Goal: Task Accomplishment & Management: Complete application form

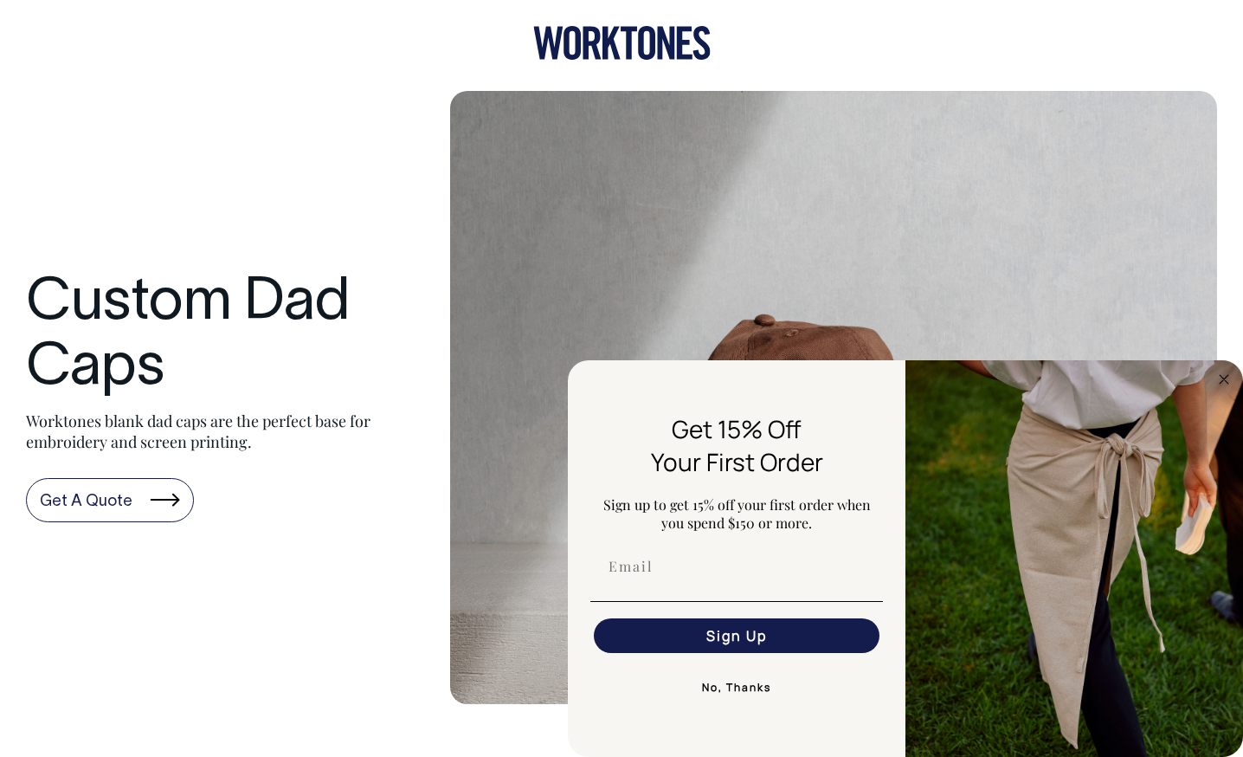
click at [118, 506] on link "Get A Quote" at bounding box center [110, 500] width 168 height 45
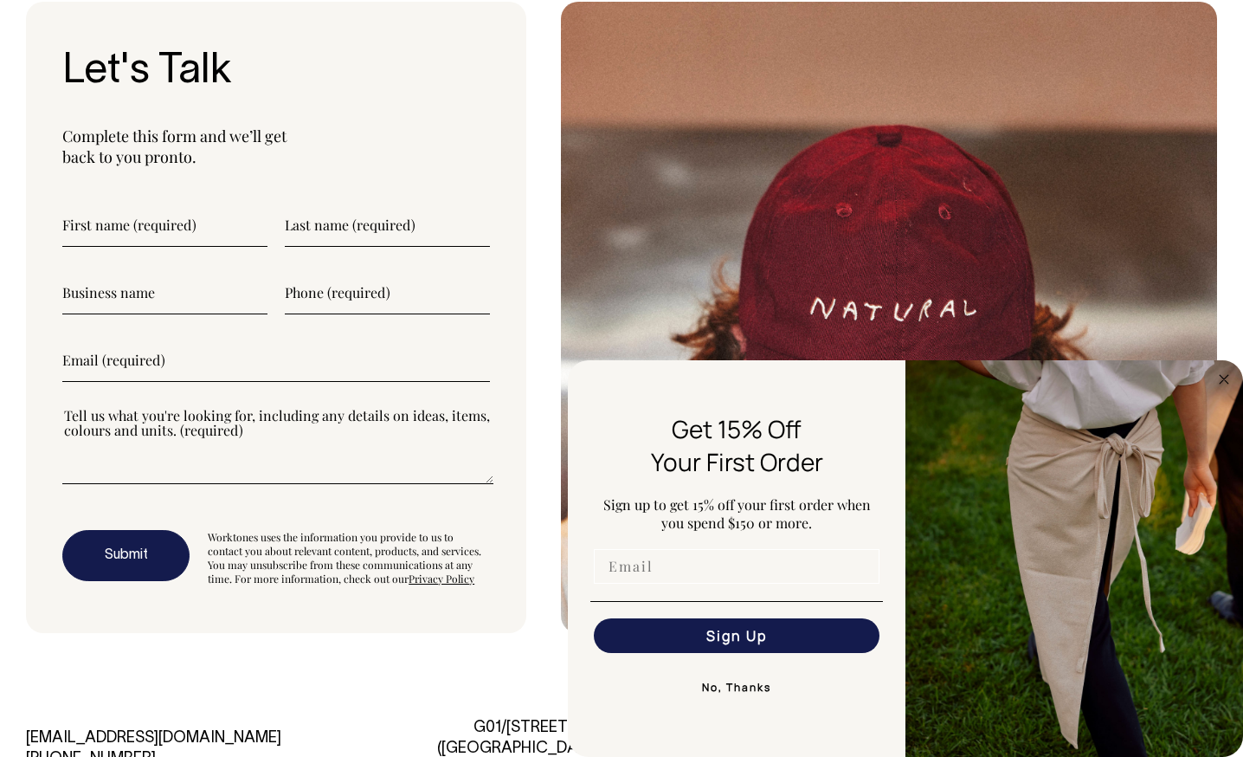
scroll to position [4532, 0]
click at [676, 572] on input "Email" at bounding box center [737, 566] width 286 height 35
type input "michellejacksonspace@gmail.com"
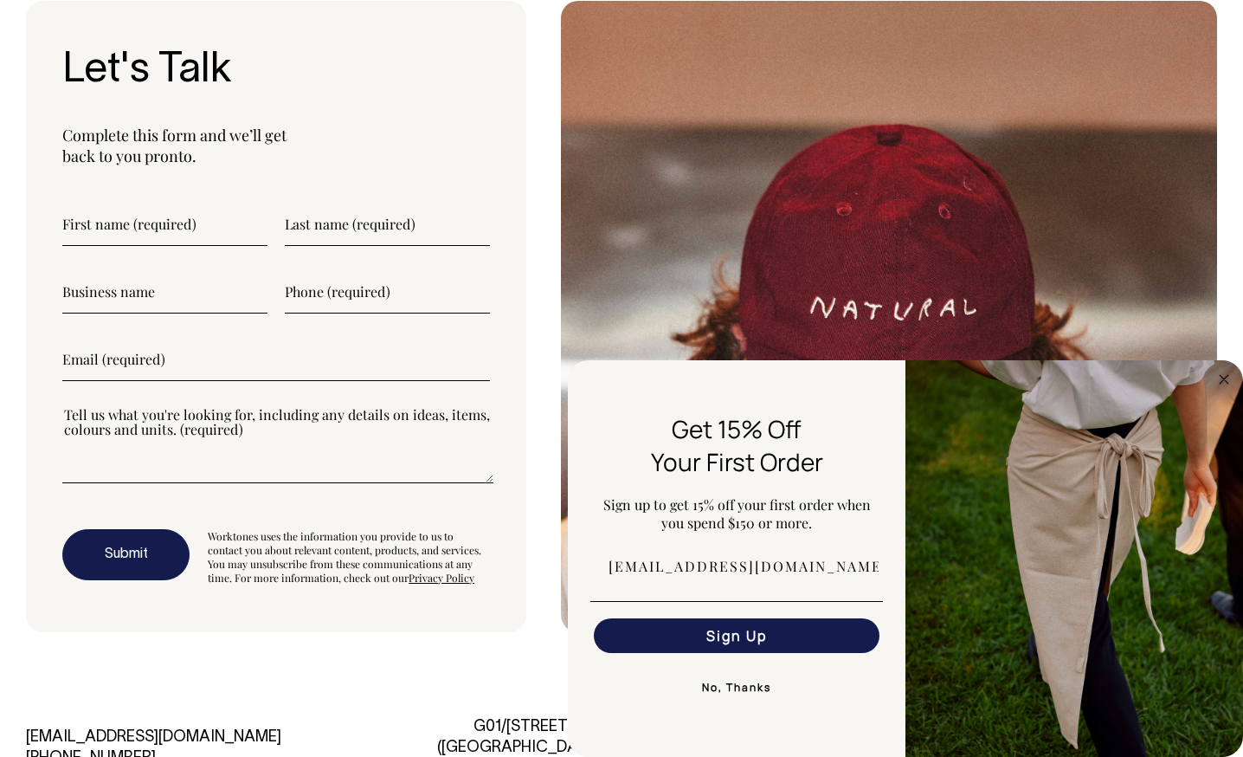
click at [700, 646] on button "Sign Up" at bounding box center [737, 635] width 286 height 35
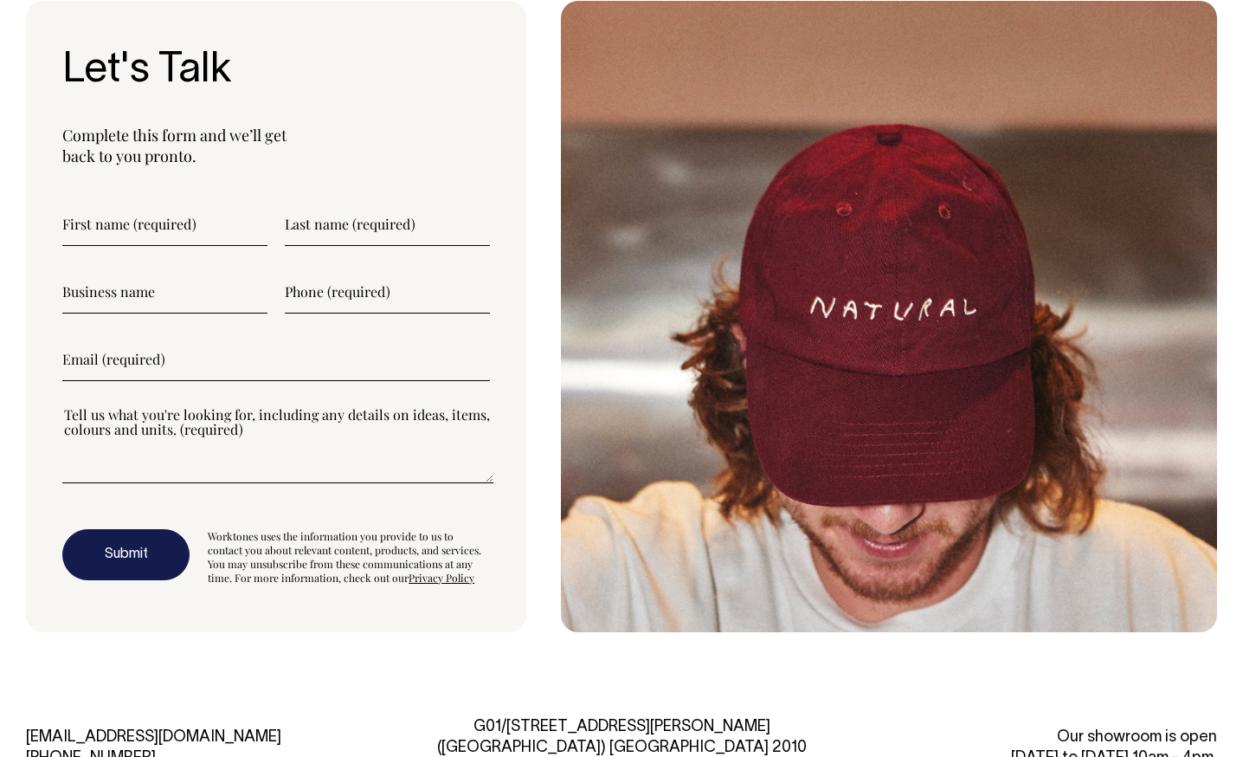
click at [86, 232] on input"] "text" at bounding box center [164, 224] width 205 height 43
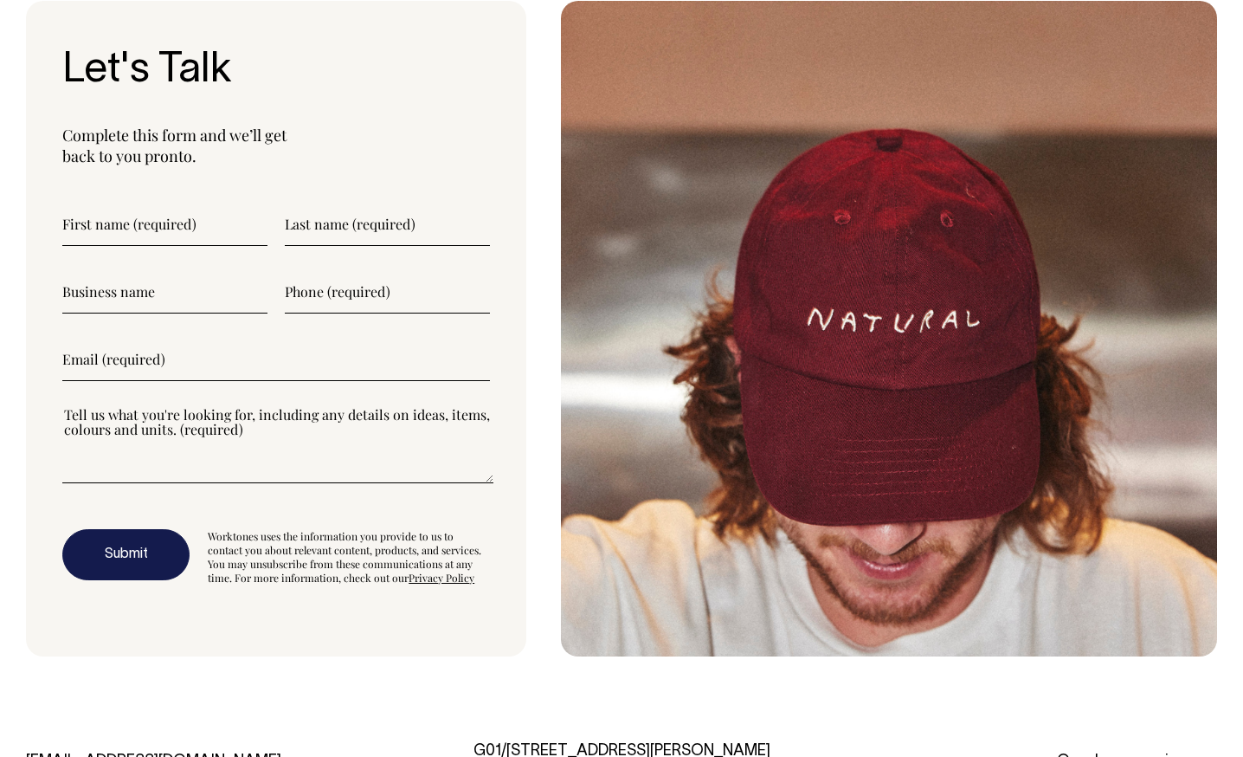
click at [151, 297] on input"] "text" at bounding box center [164, 291] width 205 height 43
type input"] "L"
click at [159, 228] on input"] "text" at bounding box center [164, 224] width 205 height 43
type input"] "Michelle"
type input"] "Jackson"
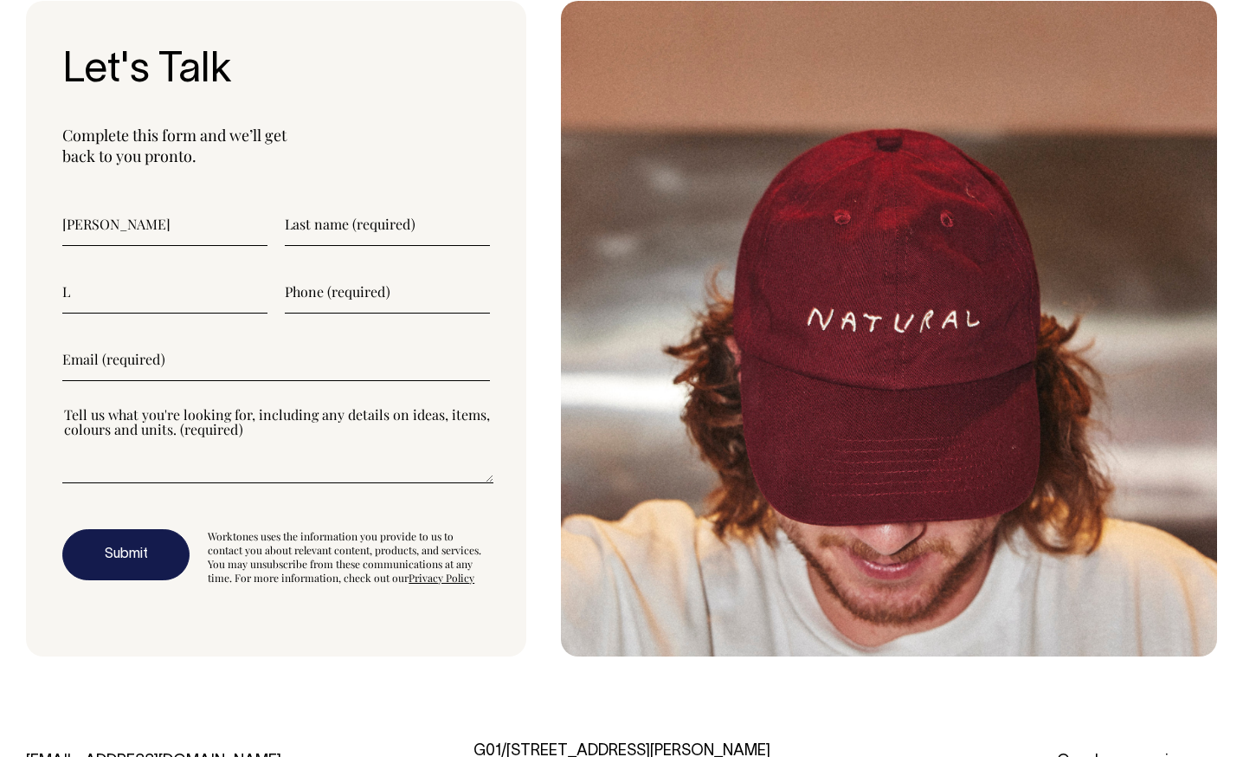
type input"] "0425796305"
type input"] "michellejacksonspace@gmail.com"
click at [132, 293] on input"] "L" at bounding box center [164, 291] width 205 height 43
type input"] "La Terre Press"
click at [132, 355] on input"] "michellejacksonspace@gmail.com" at bounding box center [276, 359] width 428 height 43
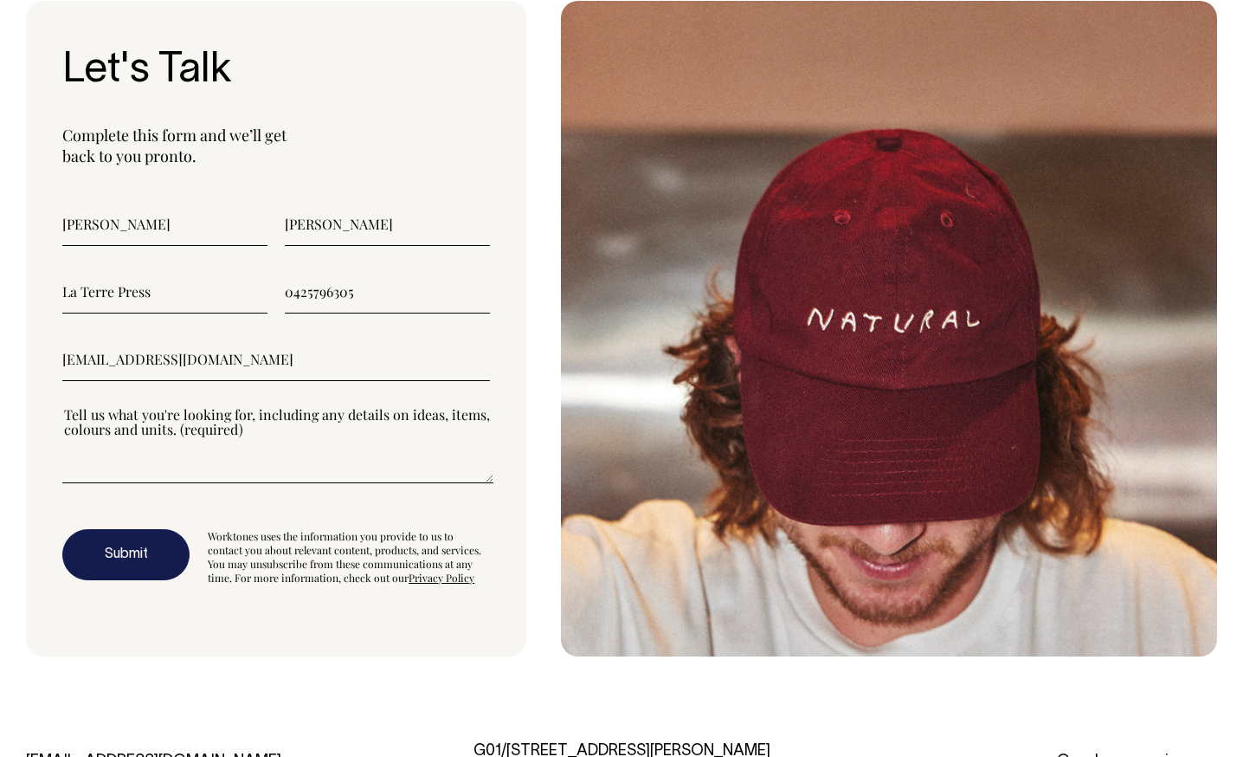
drag, startPoint x: 302, startPoint y: 357, endPoint x: -29, endPoint y: 357, distance: 331.6
type input"] "laterrepress@gmail.com"
click at [132, 469] on textarea"] at bounding box center [277, 444] width 431 height 78
click at [256, 467] on textarea"] at bounding box center [277, 444] width 431 height 78
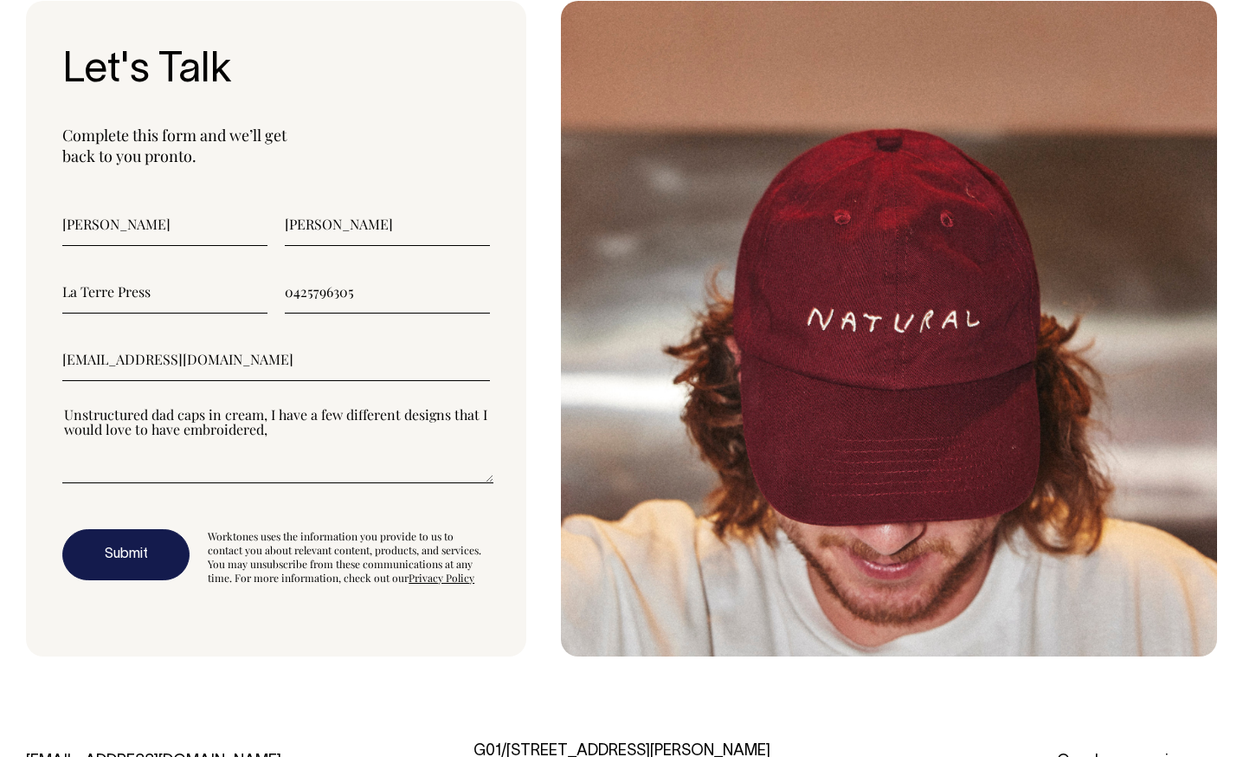
type textarea"] "Unstructured dad caps in cream, I have a few different designs that I would lov…"
click at [97, 570] on button "Submit" at bounding box center [125, 555] width 127 height 52
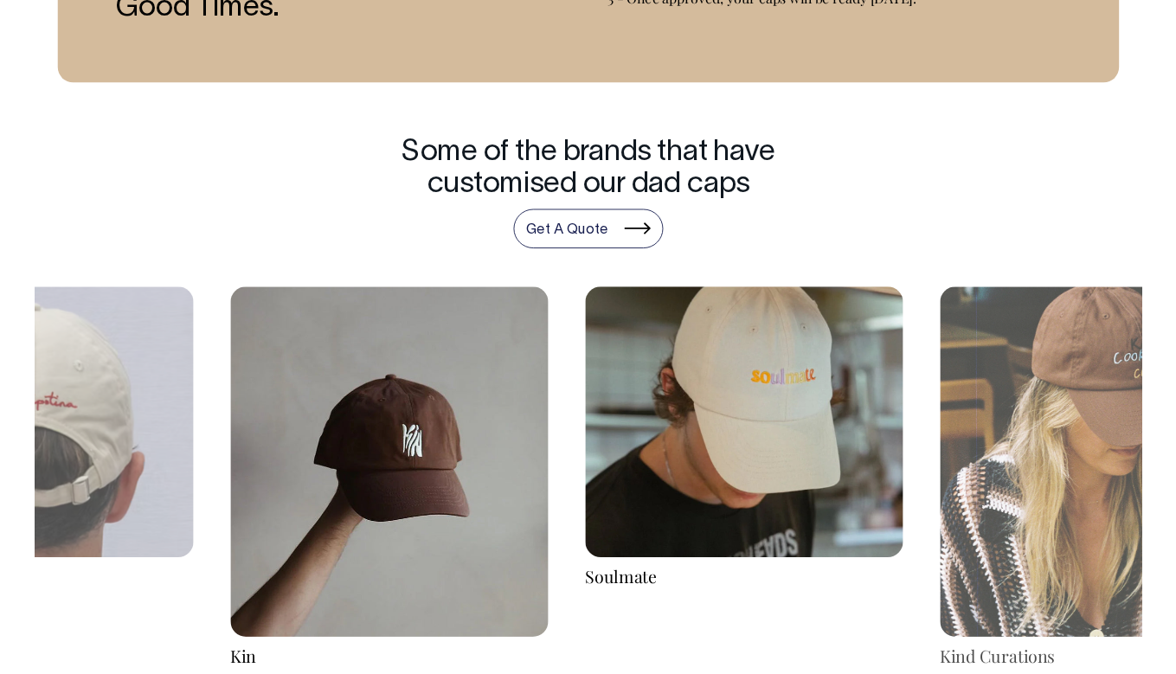
scroll to position [2591, 0]
